Goal: Register for event/course

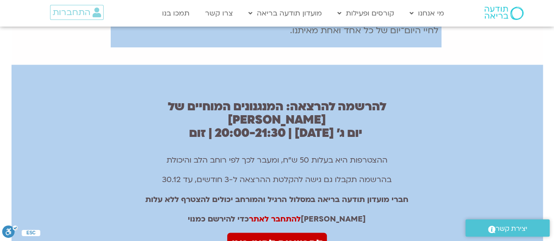
scroll to position [531, 0]
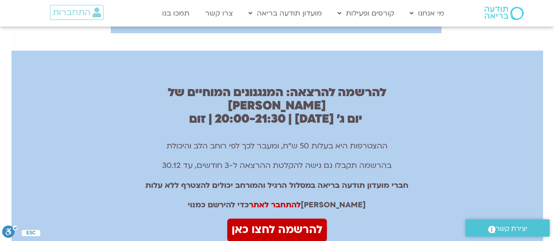
click at [300, 200] on link "להתחבר לאתר" at bounding box center [275, 205] width 52 height 10
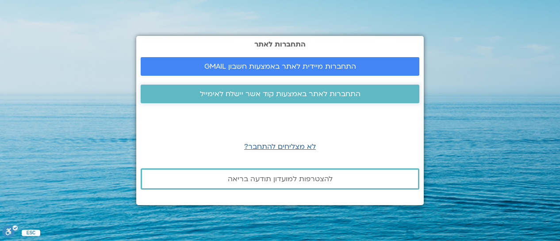
click at [323, 94] on span "התחברות לאתר באמצעות קוד אשר יישלח לאימייל" at bounding box center [280, 94] width 161 height 8
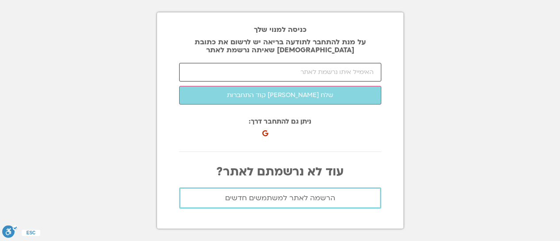
click at [372, 71] on input "email" at bounding box center [280, 72] width 202 height 19
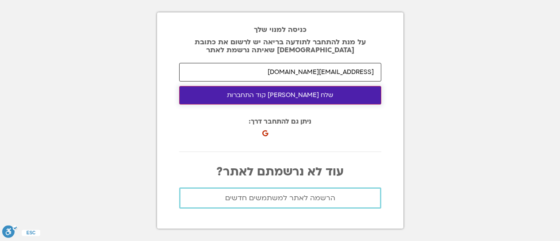
type input "pennita7@gmail.com"
click at [277, 93] on button "שלח לי קוד התחברות" at bounding box center [280, 95] width 202 height 19
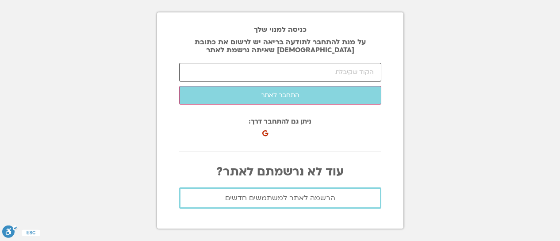
click at [259, 76] on input "number" at bounding box center [280, 72] width 202 height 19
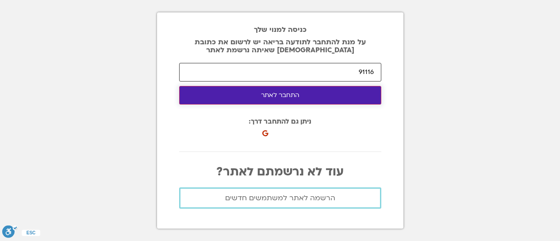
type input "91116"
click at [282, 94] on button "התחבר לאתר" at bounding box center [280, 95] width 202 height 19
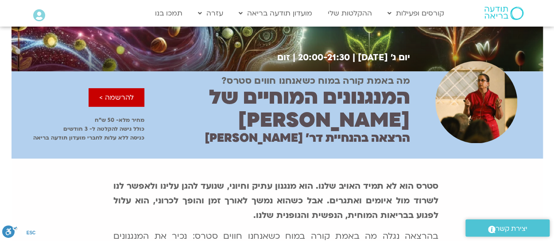
scroll to position [133, 0]
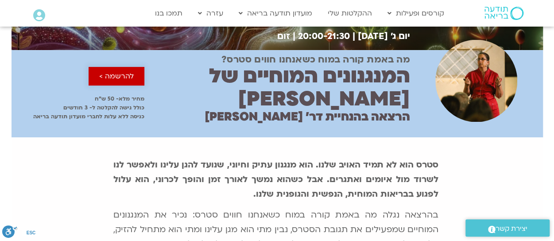
click at [125, 72] on span "להרשמה >" at bounding box center [116, 76] width 35 height 8
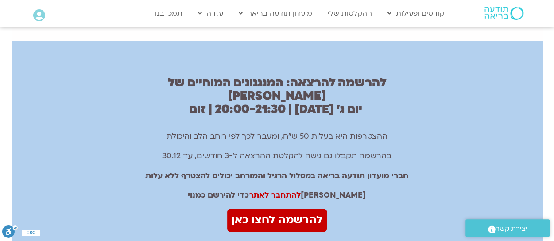
scroll to position [541, 0]
click at [267, 210] on span "להרשמה לחצו כאן" at bounding box center [276, 219] width 91 height 19
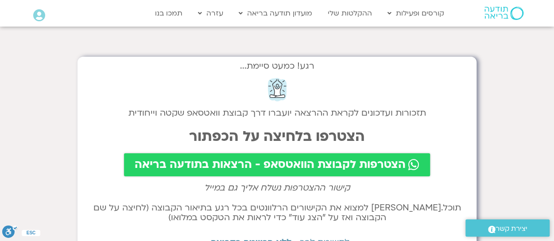
click at [252, 167] on span "הצטרפות לקבוצת הוואטסאפ - הרצאות בתודעה בריאה" at bounding box center [270, 164] width 271 height 12
